Goal: Task Accomplishment & Management: Use online tool/utility

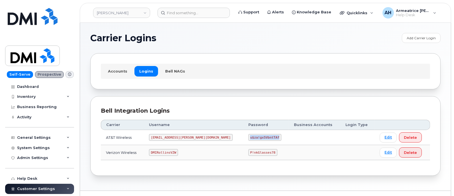
drag, startPoint x: 222, startPoint y: 139, endPoint x: 252, endPoint y: 137, distance: 30.5
click at [252, 137] on td "u$za!gx5VbntTAf" at bounding box center [266, 137] width 46 height 15
copy code "u$za!gx5VbntTAf"
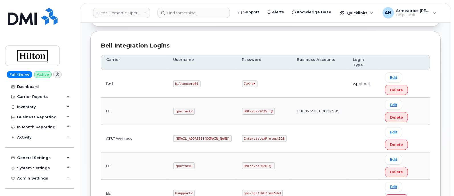
scroll to position [142, 0]
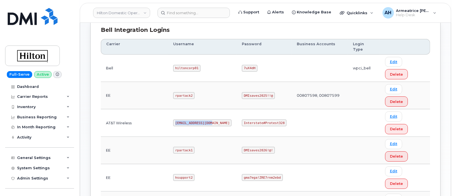
drag, startPoint x: 168, startPoint y: 86, endPoint x: 206, endPoint y: 85, distance: 37.1
click at [206, 109] on td "[EMAIL_ADDRESS][DOMAIN_NAME]" at bounding box center [202, 122] width 69 height 27
copy code "[EMAIL_ADDRESS][DOMAIN_NAME]"
drag, startPoint x: 238, startPoint y: 86, endPoint x: 277, endPoint y: 87, distance: 39.1
click at [277, 120] on code "Interstate#Protest328" at bounding box center [264, 123] width 45 height 7
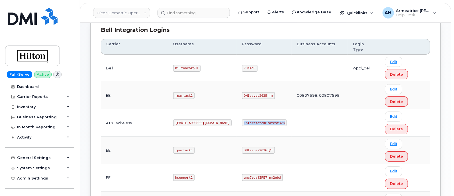
copy code "Interstate#Protest328"
